Goal: Navigation & Orientation: Find specific page/section

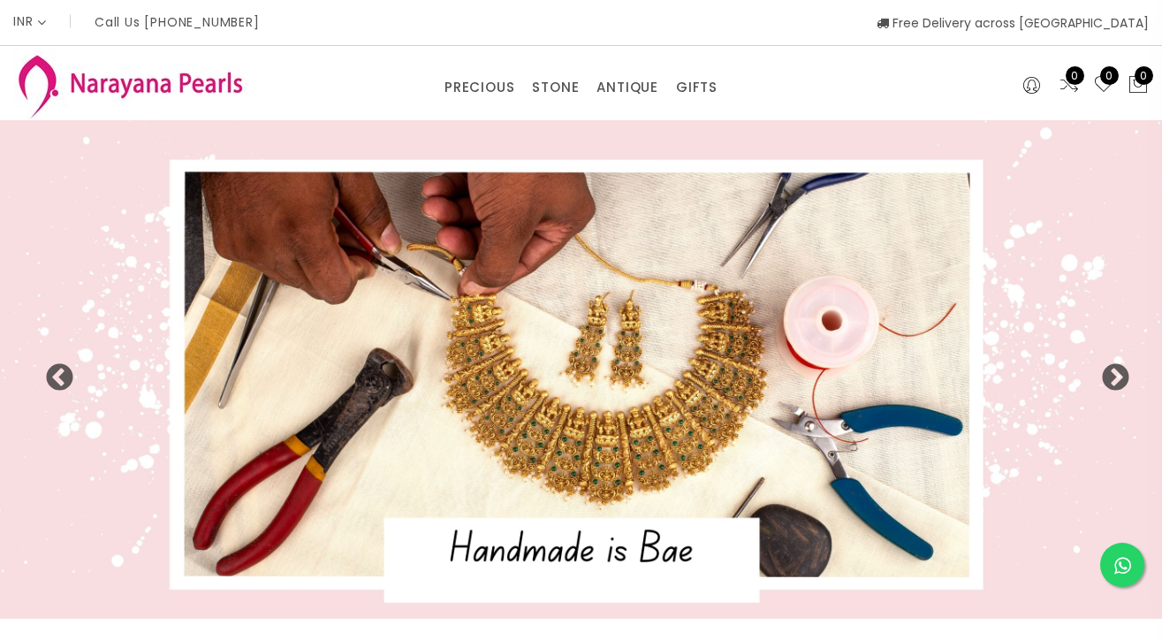
select select "INR"
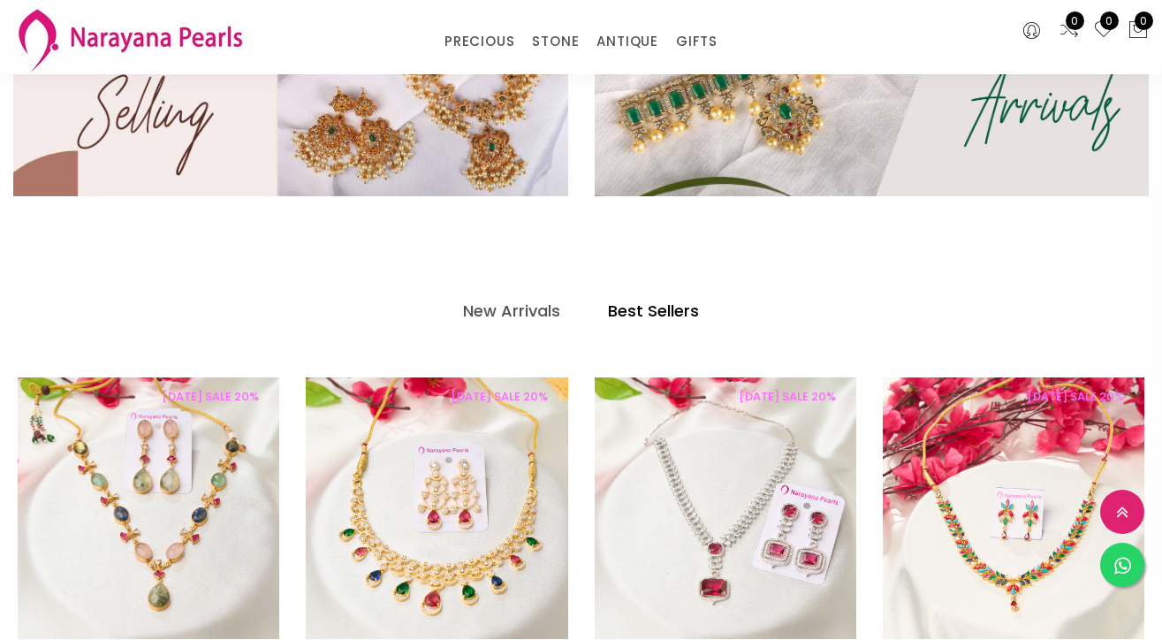
scroll to position [674, 0]
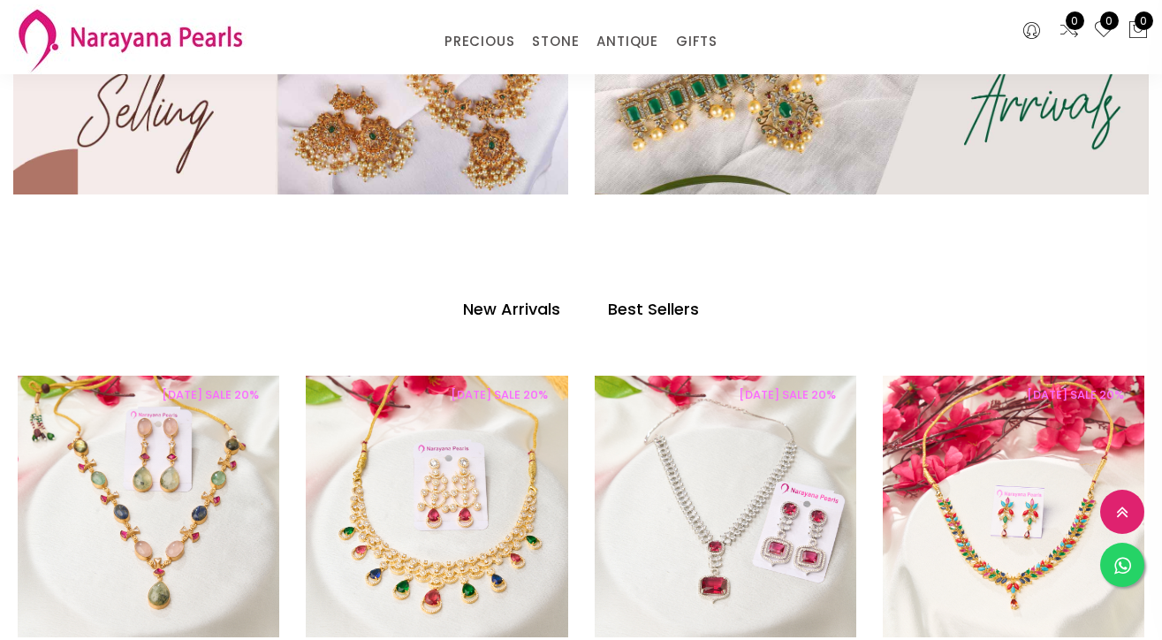
click at [516, 306] on h4 "New Arrivals" at bounding box center [511, 309] width 97 height 21
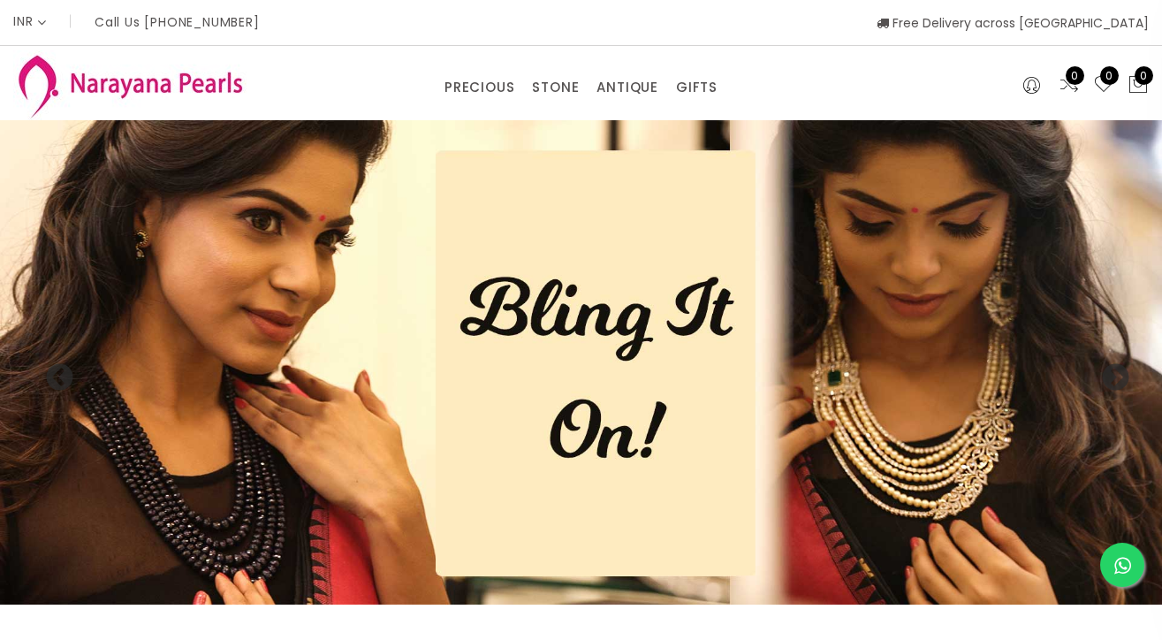
scroll to position [0, 0]
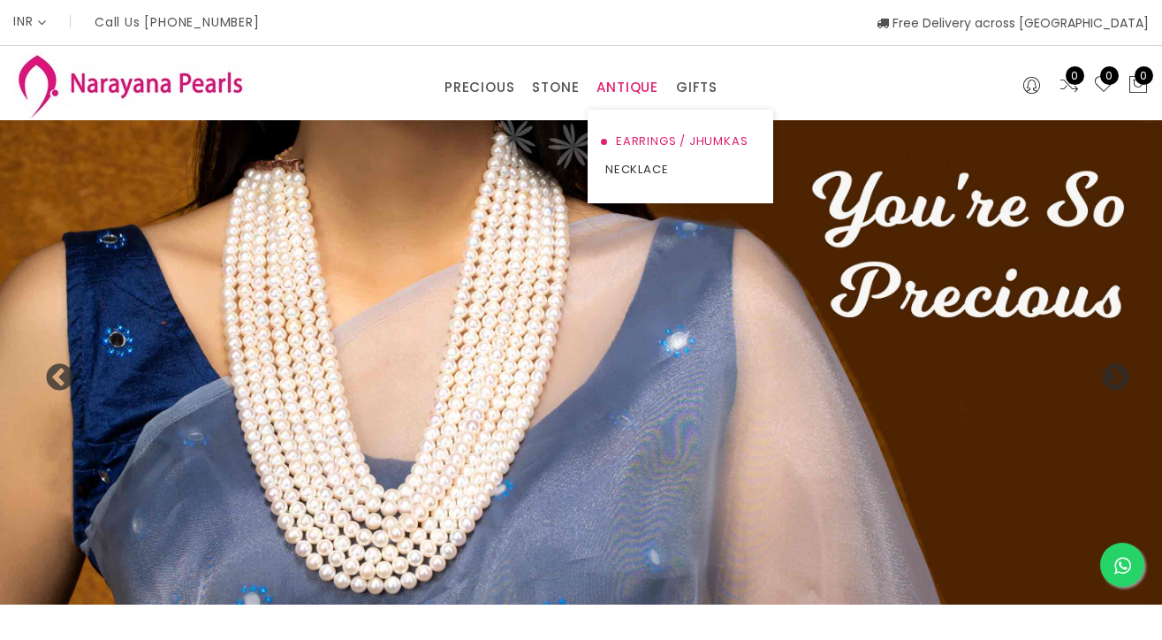
click at [635, 141] on link "EARRINGS / JHUMKAS" at bounding box center [681, 141] width 150 height 28
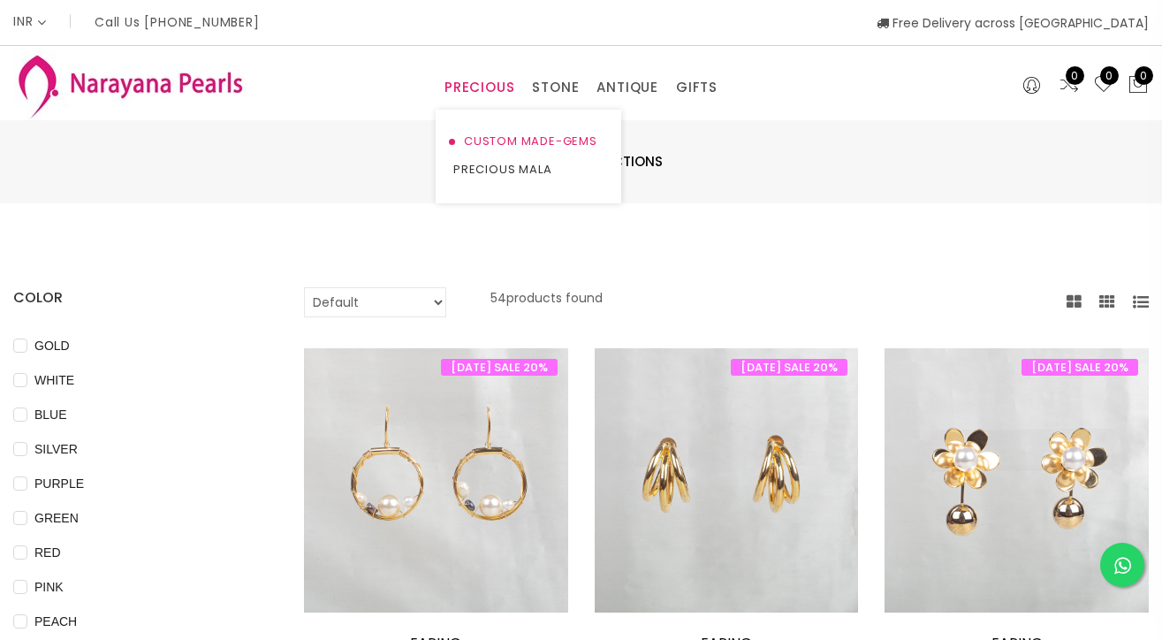
click at [476, 139] on link "CUSTOM MADE-GEMS" at bounding box center [528, 141] width 150 height 28
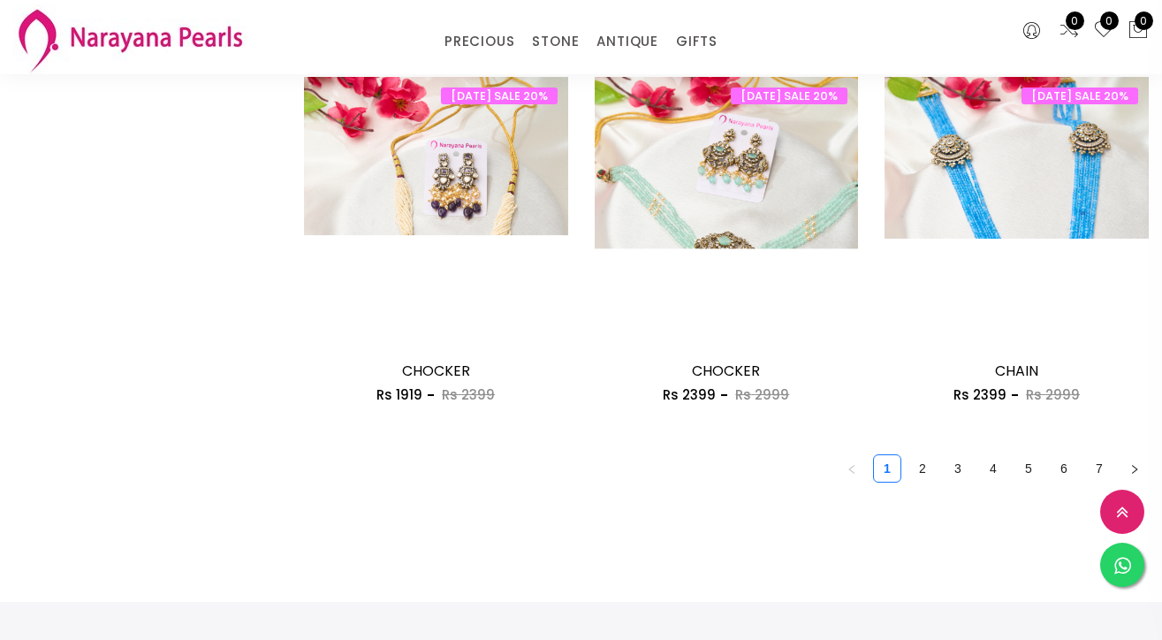
scroll to position [2403, 0]
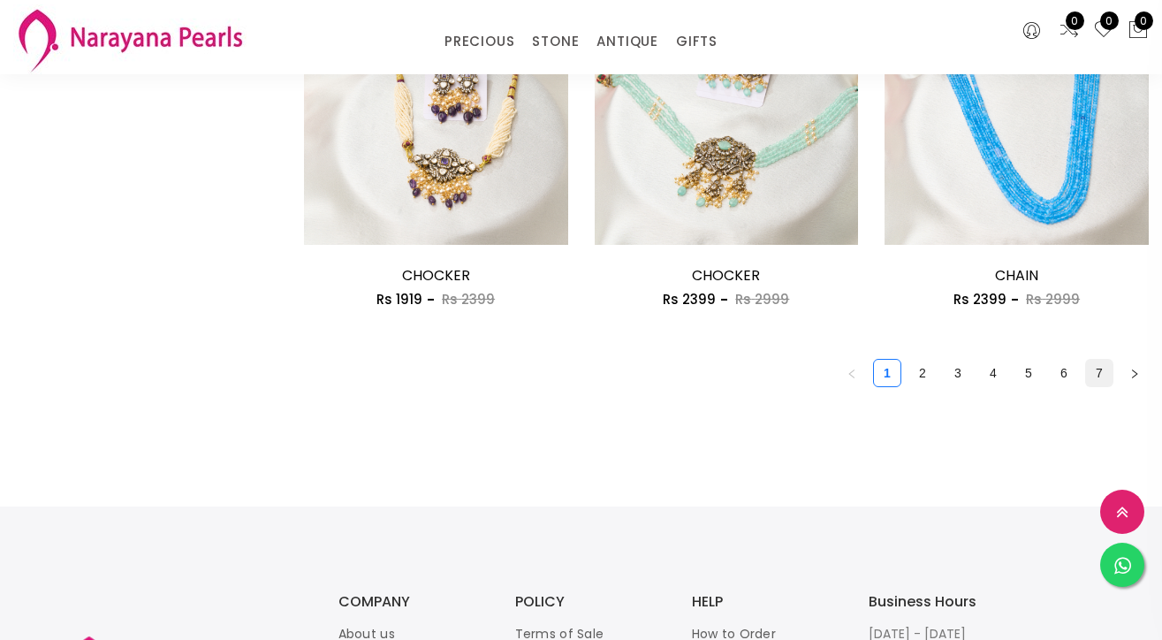
click at [1097, 366] on link "7" at bounding box center [1099, 373] width 27 height 27
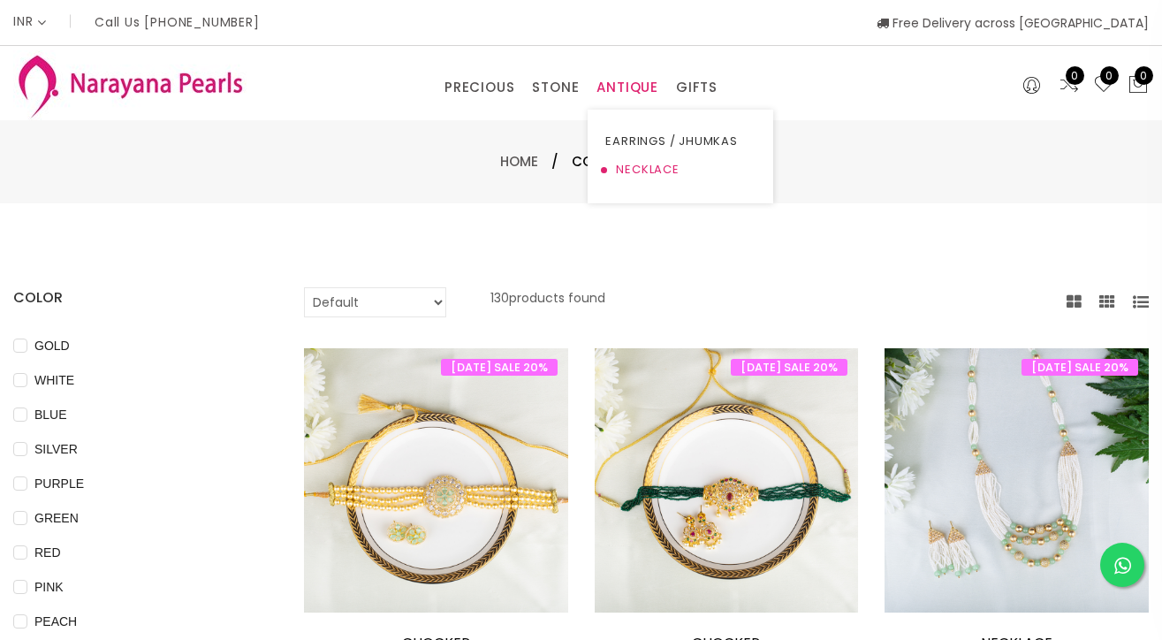
click at [633, 168] on link "NECKLACE" at bounding box center [681, 170] width 150 height 28
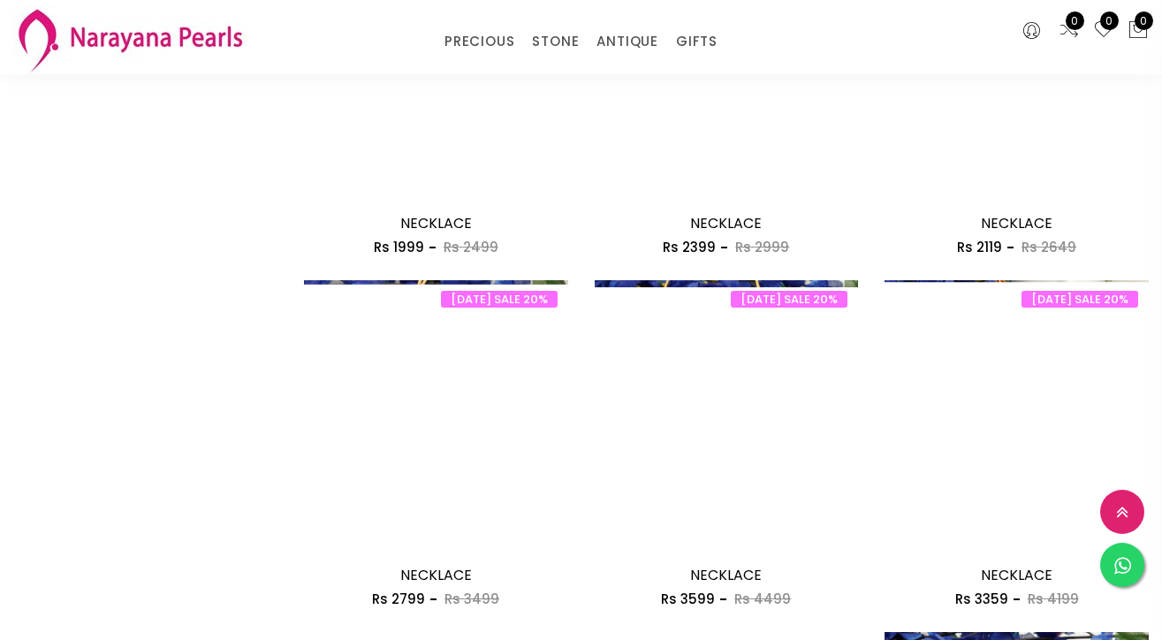
scroll to position [1038, 0]
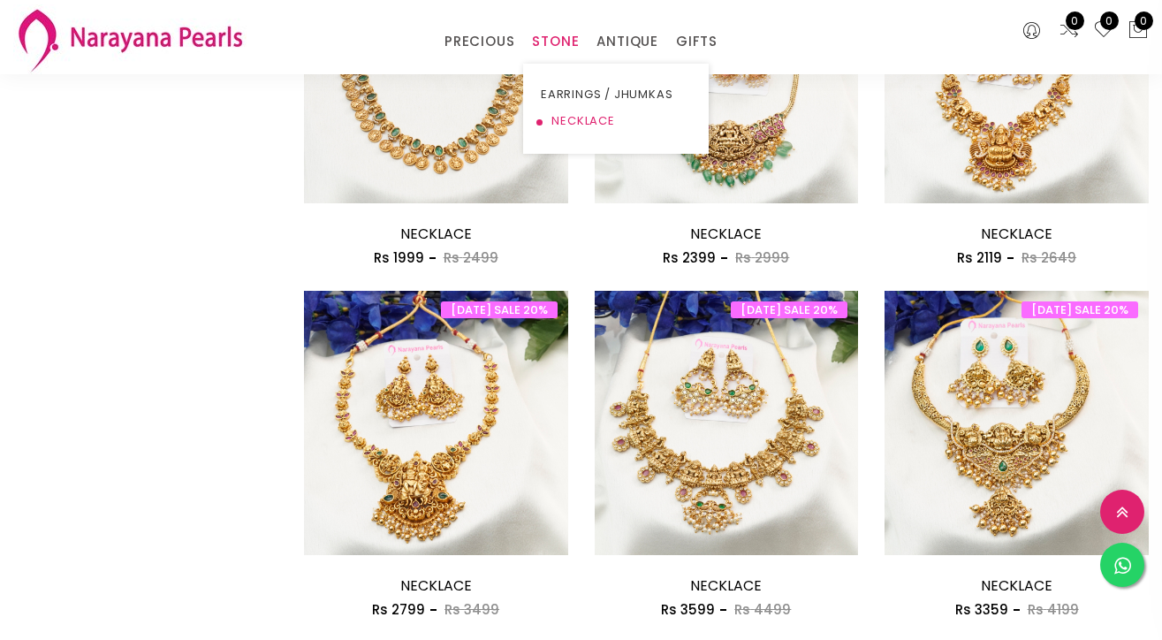
click at [560, 121] on link "NECKLACE" at bounding box center [616, 121] width 150 height 27
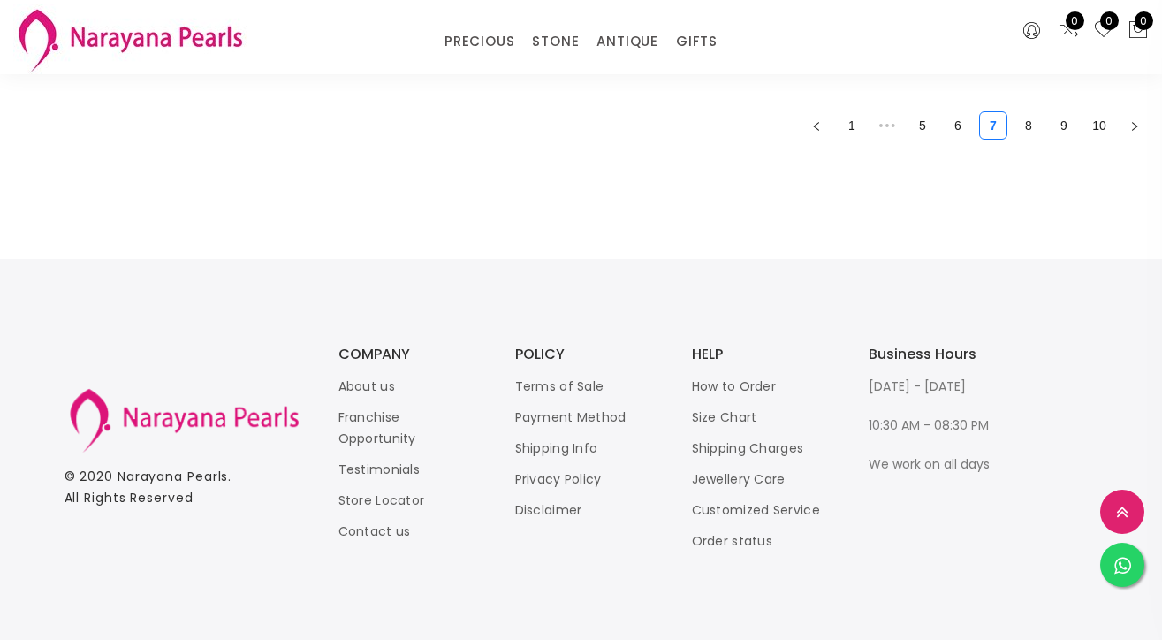
scroll to position [2203, 0]
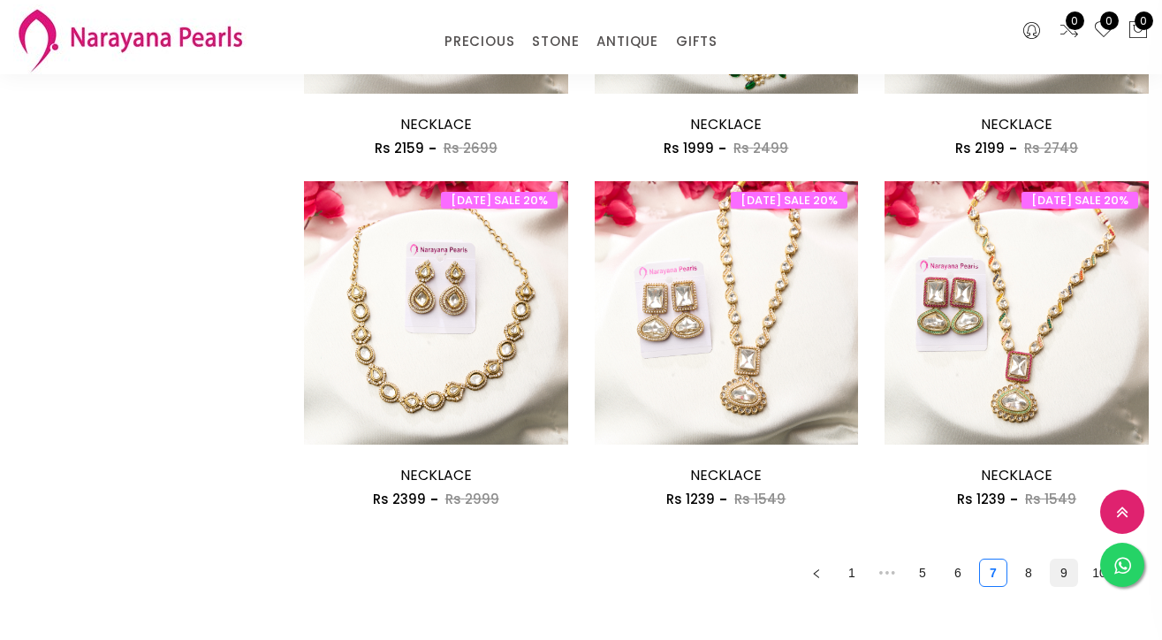
click at [1066, 568] on link "9" at bounding box center [1064, 573] width 27 height 27
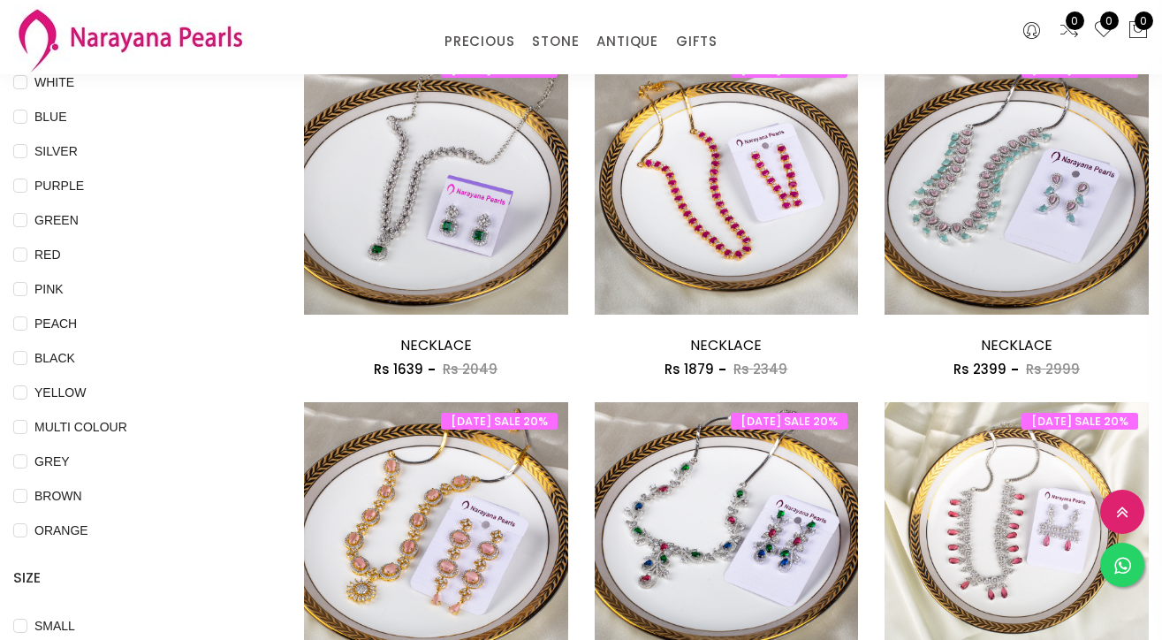
scroll to position [128, 0]
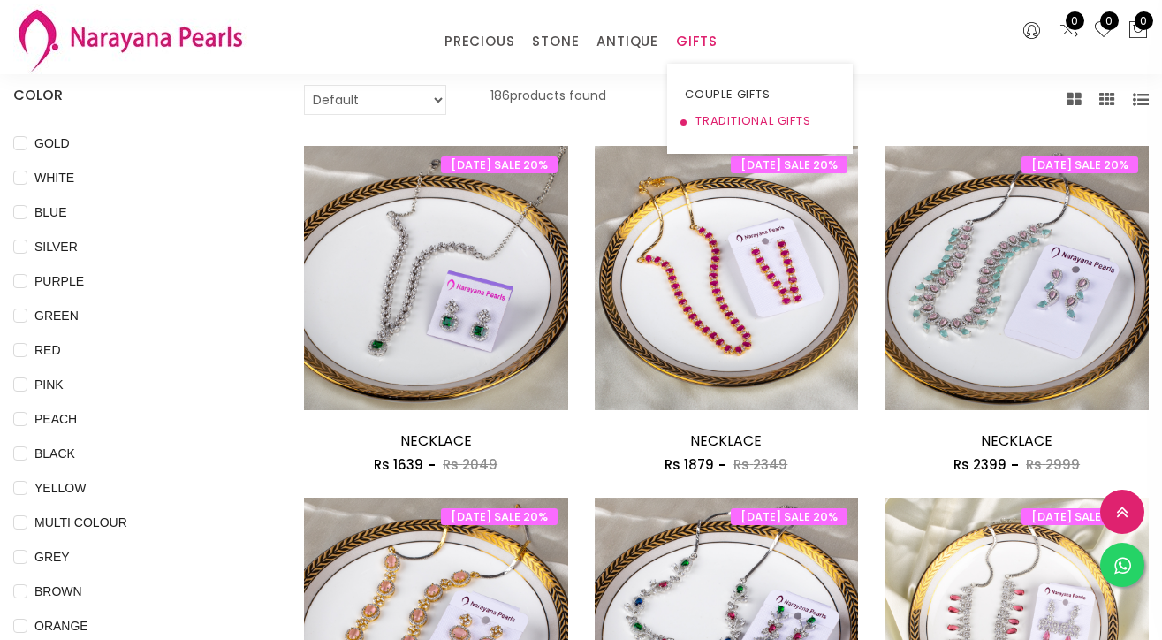
click at [715, 121] on link "TRADITIONAL GIFTS" at bounding box center [760, 121] width 150 height 27
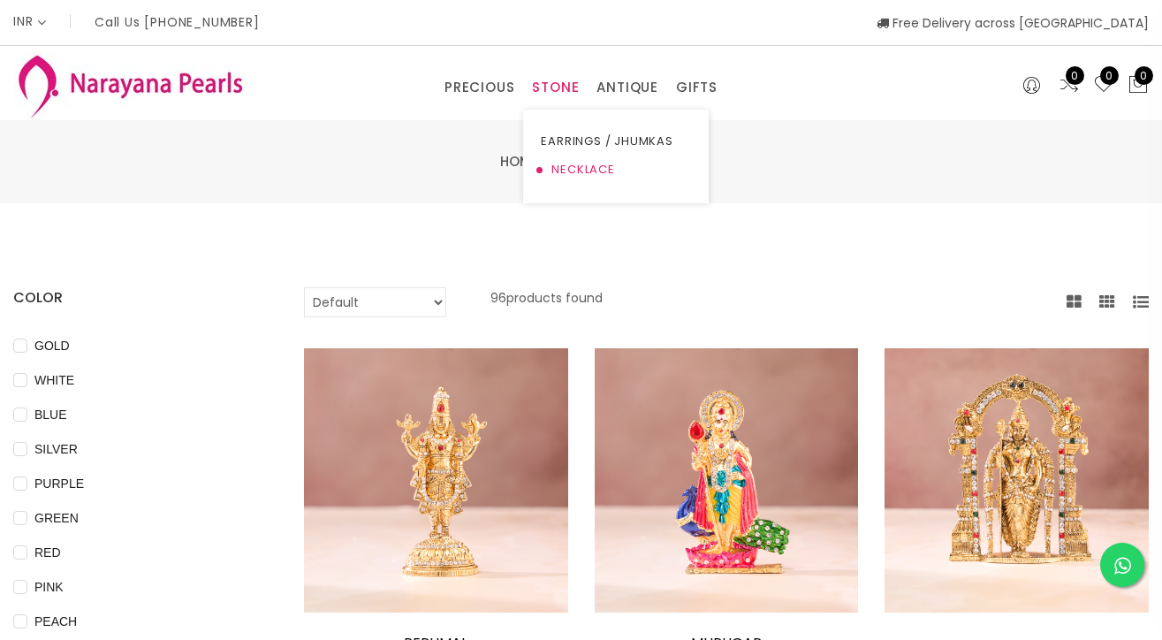
click at [567, 170] on link "NECKLACE" at bounding box center [616, 170] width 150 height 28
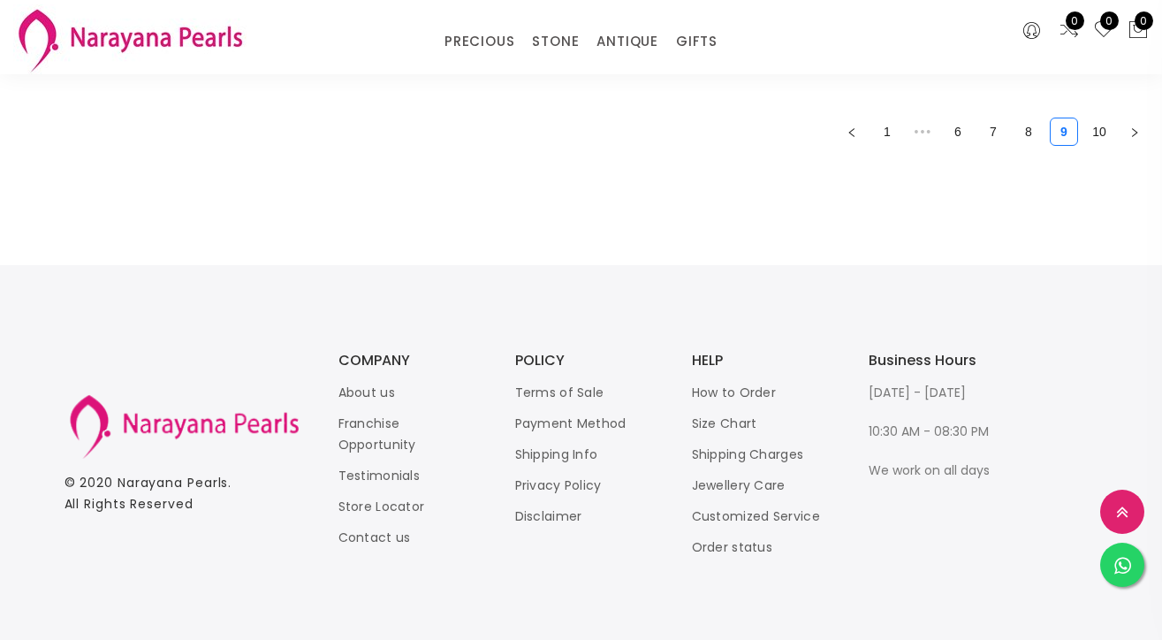
scroll to position [2643, 0]
click at [383, 385] on link "About us" at bounding box center [367, 394] width 57 height 18
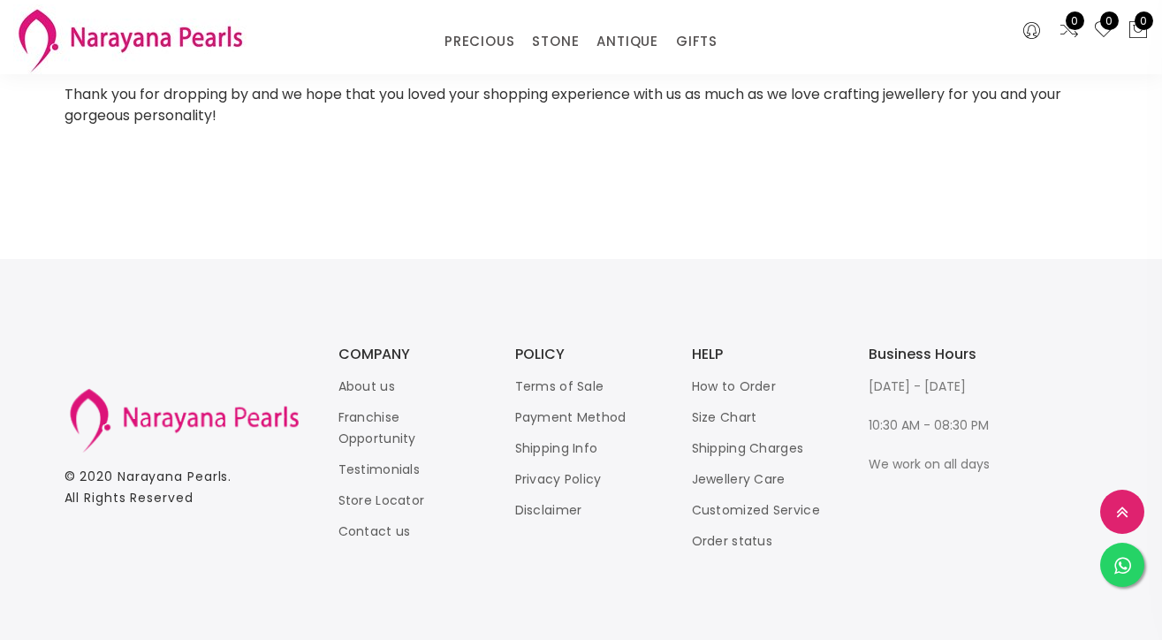
scroll to position [416, 0]
click at [363, 504] on link "Store Locator" at bounding box center [382, 500] width 87 height 18
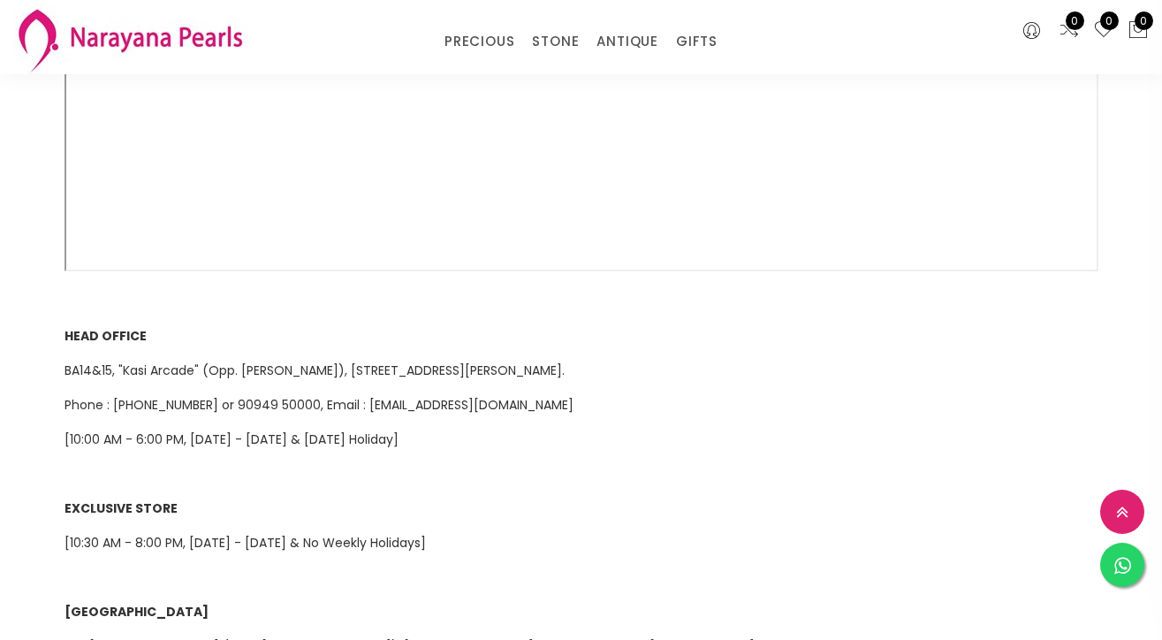
scroll to position [488, 0]
